Goal: Transaction & Acquisition: Purchase product/service

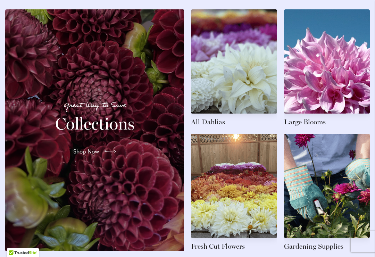
scroll to position [1044, 0]
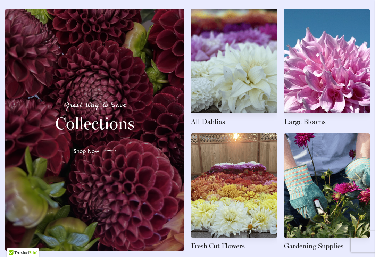
click at [104, 111] on p "Great Way to Save" at bounding box center [95, 104] width 162 height 11
click at [105, 153] on div at bounding box center [109, 151] width 14 height 11
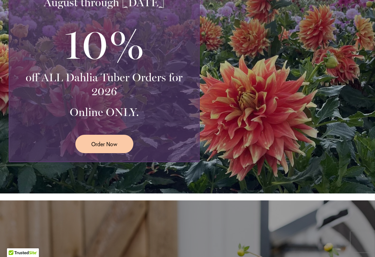
scroll to position [217, 0]
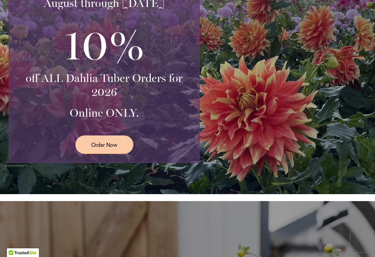
click at [107, 147] on span "Order Now" at bounding box center [104, 145] width 26 height 8
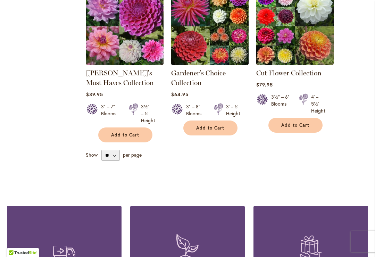
scroll to position [331, 0]
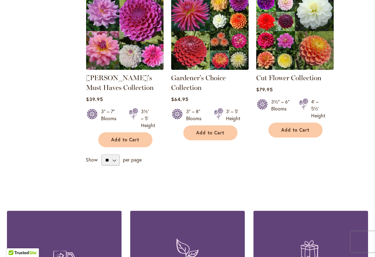
click at [134, 161] on span "per page" at bounding box center [132, 159] width 19 height 7
click at [114, 161] on select "** ** ** **" at bounding box center [110, 160] width 18 height 11
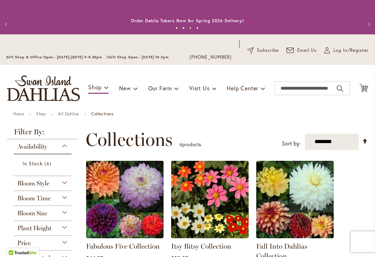
scroll to position [0, 0]
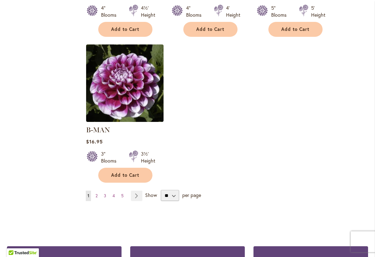
scroll to position [880, 0]
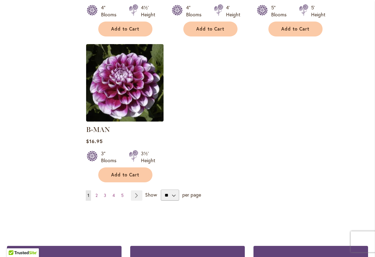
click at [139, 190] on link "Page Next" at bounding box center [136, 195] width 11 height 10
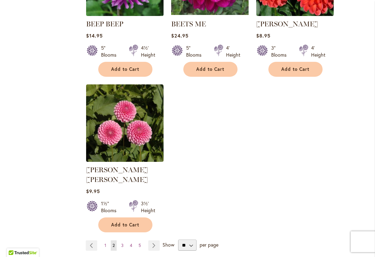
scroll to position [830, 0]
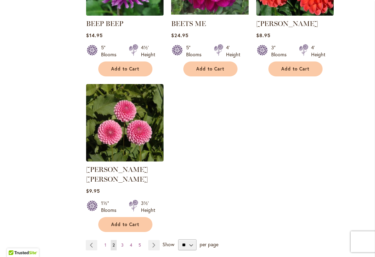
click at [157, 240] on link "Page Next" at bounding box center [153, 245] width 11 height 10
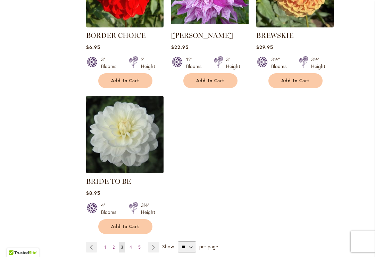
scroll to position [819, 0]
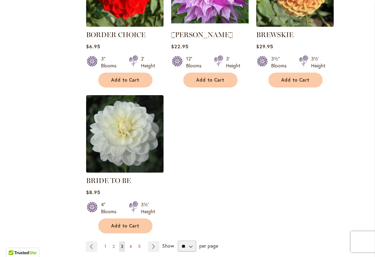
click at [153, 250] on link "Page Next" at bounding box center [153, 246] width 11 height 10
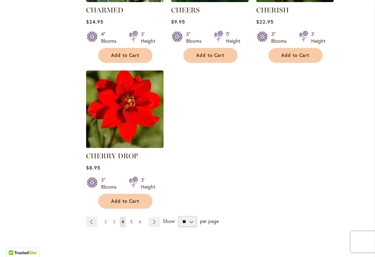
scroll to position [856, 0]
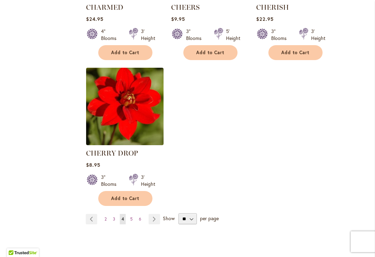
click at [154, 222] on link "Page Next" at bounding box center [154, 219] width 11 height 10
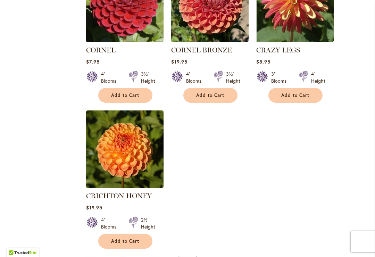
scroll to position [833, 0]
click at [155, 257] on link "Page Next" at bounding box center [154, 262] width 11 height 10
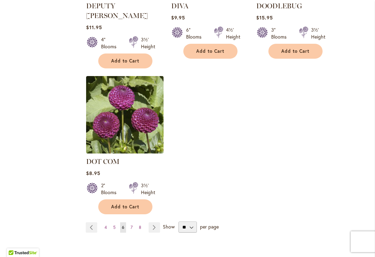
scroll to position [865, 0]
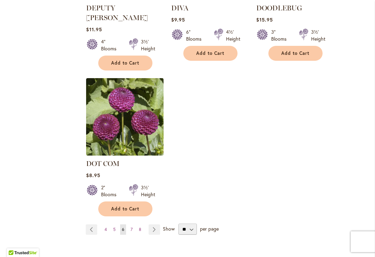
click at [155, 224] on link "Page Next" at bounding box center [154, 229] width 11 height 10
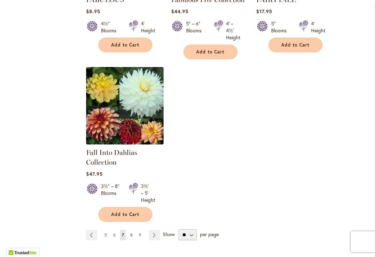
scroll to position [855, 0]
click at [156, 236] on link "Page Next" at bounding box center [154, 235] width 11 height 10
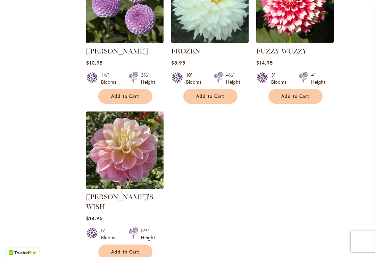
scroll to position [833, 0]
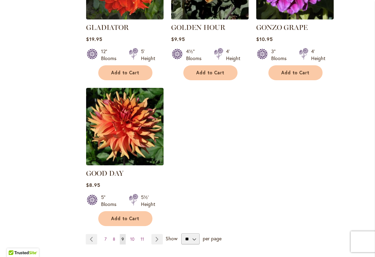
scroll to position [857, 0]
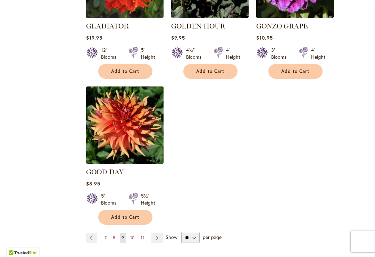
click at [159, 233] on link "Page Next" at bounding box center [156, 238] width 11 height 10
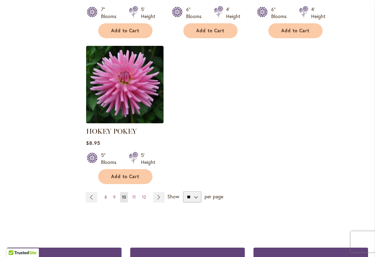
scroll to position [895, 0]
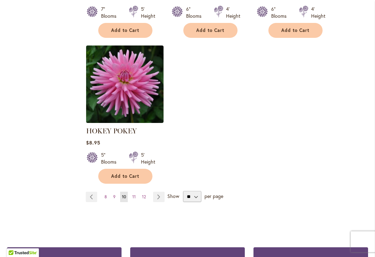
click at [161, 197] on link "Page Next" at bounding box center [158, 197] width 11 height 10
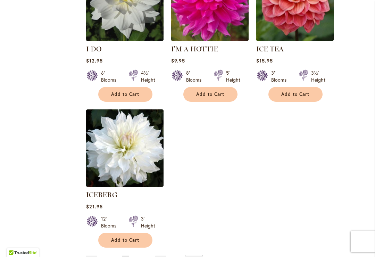
scroll to position [826, 0]
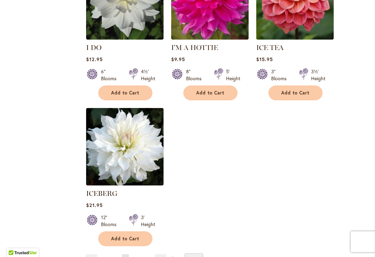
click at [161, 254] on link "Page Next" at bounding box center [160, 259] width 11 height 10
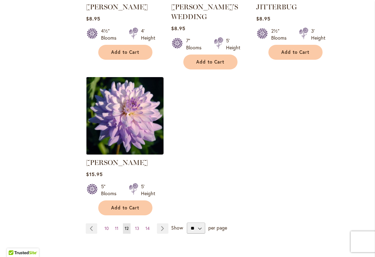
scroll to position [864, 0]
click at [163, 223] on link "Page Next" at bounding box center [162, 228] width 11 height 10
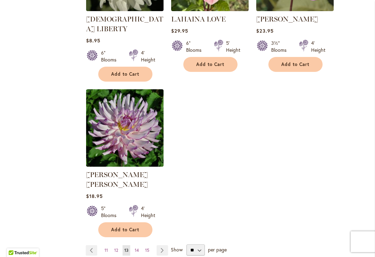
scroll to position [836, 0]
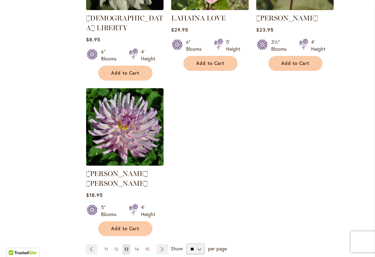
click at [164, 244] on link "Page Next" at bounding box center [162, 249] width 11 height 10
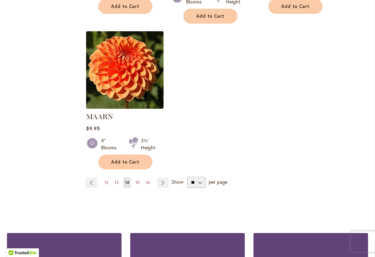
scroll to position [905, 0]
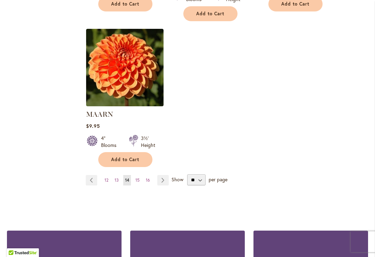
click at [164, 175] on link "Page Next" at bounding box center [162, 180] width 11 height 10
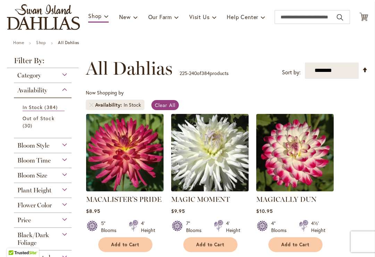
scroll to position [72, 0]
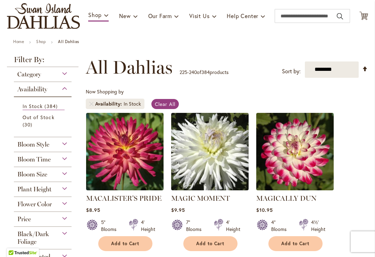
click at [329, 177] on img at bounding box center [294, 151] width 77 height 77
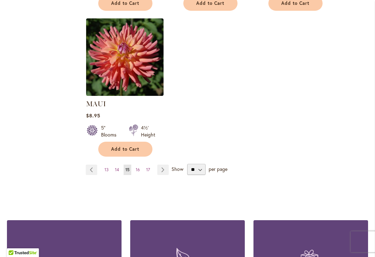
scroll to position [908, 0]
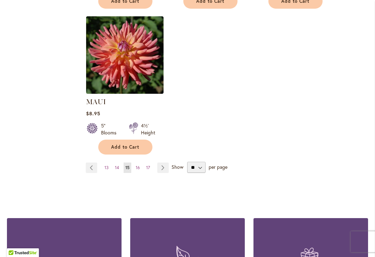
click at [164, 172] on link "Page Next" at bounding box center [162, 168] width 11 height 10
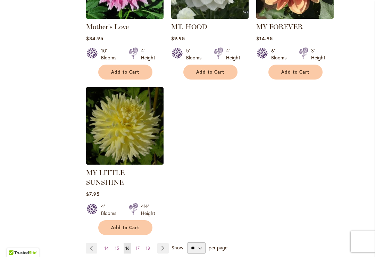
scroll to position [848, 0]
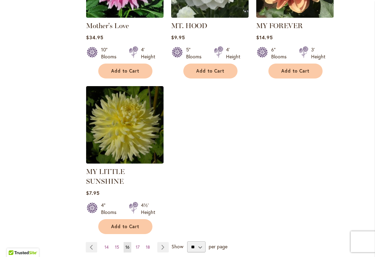
click at [166, 242] on link "Page Next" at bounding box center [162, 247] width 11 height 10
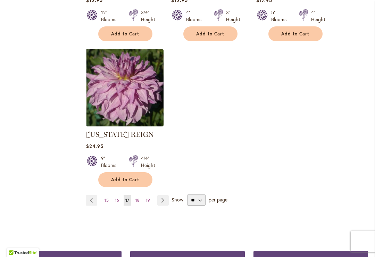
scroll to position [869, 0]
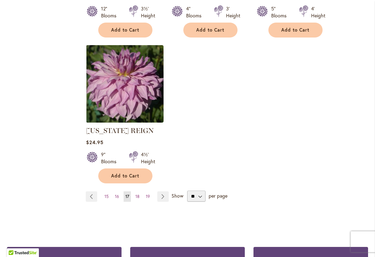
click at [165, 198] on link "Page Next" at bounding box center [162, 196] width 11 height 10
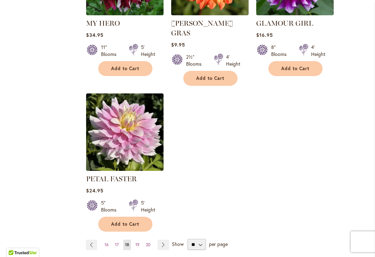
scroll to position [850, 0]
click at [165, 240] on link "Page Next" at bounding box center [163, 245] width 11 height 10
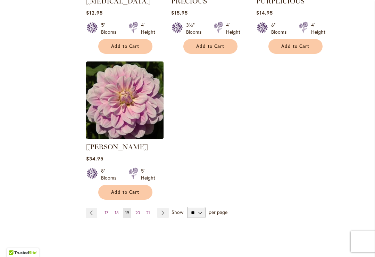
scroll to position [873, 0]
click at [164, 207] on link "Page Next" at bounding box center [162, 212] width 11 height 10
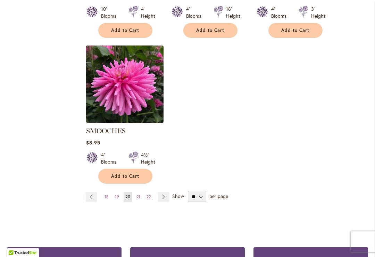
scroll to position [883, 0]
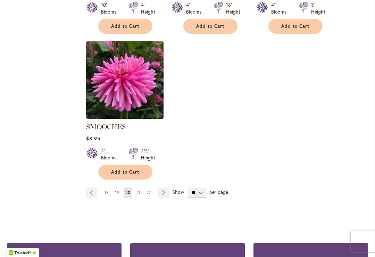
click at [166, 188] on link "Page Next" at bounding box center [163, 193] width 11 height 10
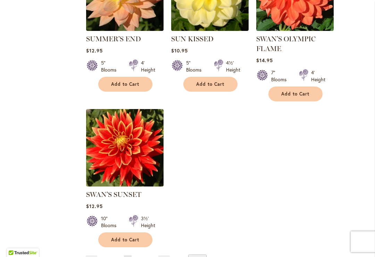
scroll to position [816, 0]
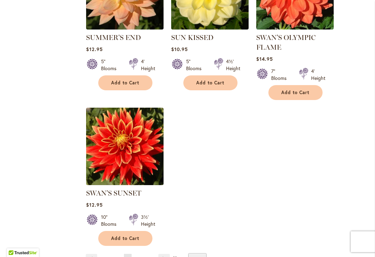
click at [128, 143] on img at bounding box center [124, 146] width 77 height 77
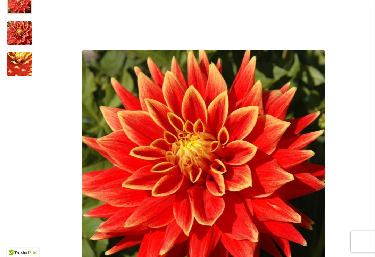
scroll to position [149, 0]
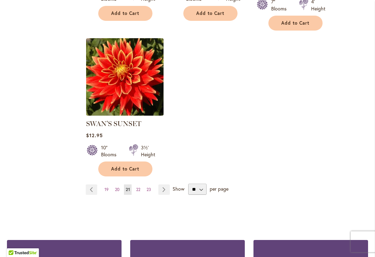
scroll to position [892, 0]
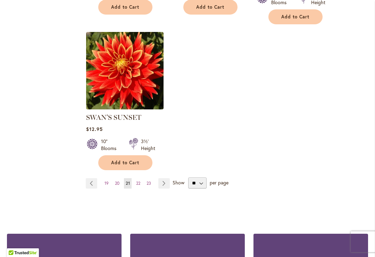
click at [165, 187] on link "Page Next" at bounding box center [163, 183] width 11 height 10
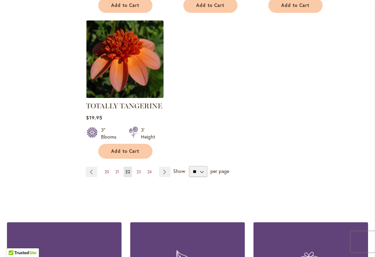
scroll to position [898, 0]
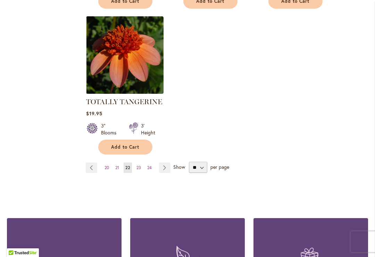
click at [168, 169] on link "Page Next" at bounding box center [164, 168] width 11 height 10
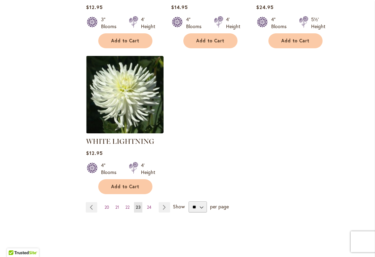
scroll to position [868, 0]
click at [167, 202] on link "Page Next" at bounding box center [164, 207] width 11 height 10
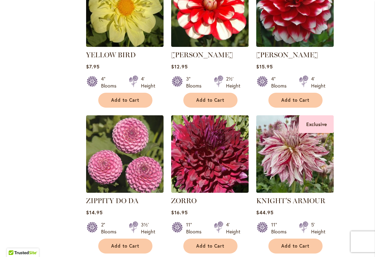
scroll to position [508, 0]
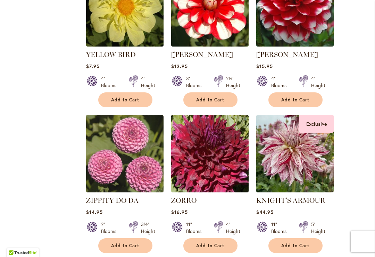
click at [304, 160] on img at bounding box center [294, 153] width 77 height 77
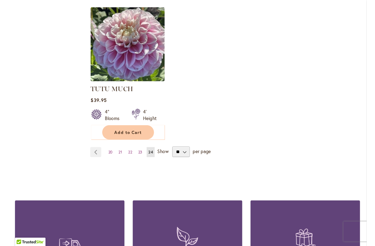
scroll to position [908, 0]
